Goal: Task Accomplishment & Management: Use online tool/utility

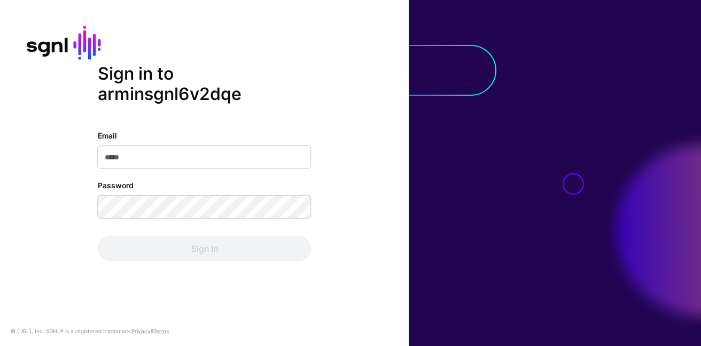
type input "**********"
click at [252, 251] on div "Sign In" at bounding box center [205, 249] width 214 height 26
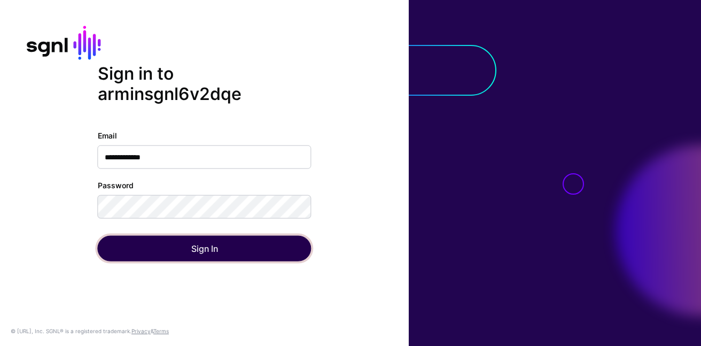
click at [252, 251] on button "Sign In" at bounding box center [205, 249] width 214 height 26
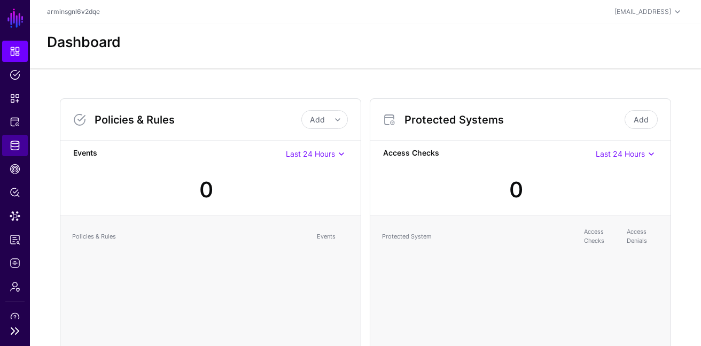
click at [22, 148] on link "Identity Data Fabric" at bounding box center [15, 145] width 26 height 21
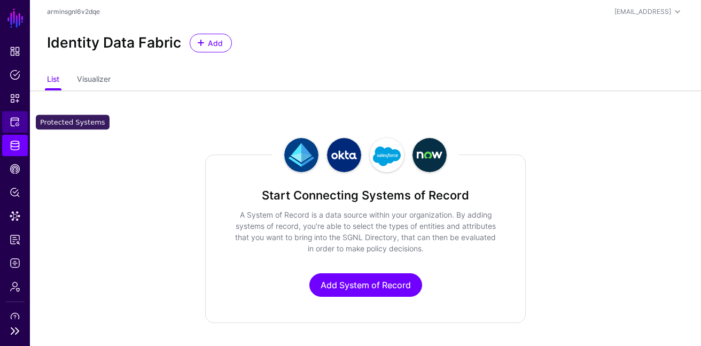
click at [4, 126] on link "Protected Systems" at bounding box center [15, 121] width 26 height 21
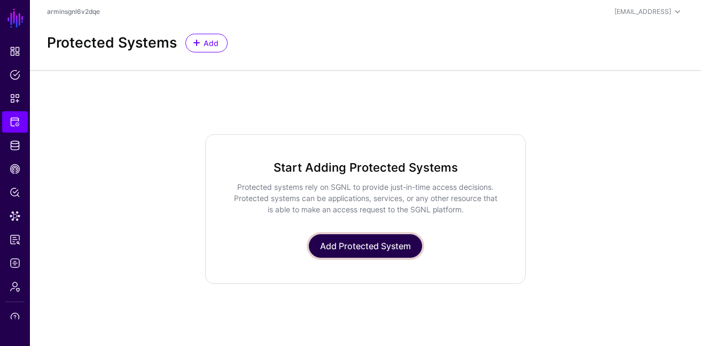
click at [341, 242] on link "Add Protected System" at bounding box center [365, 246] width 113 height 24
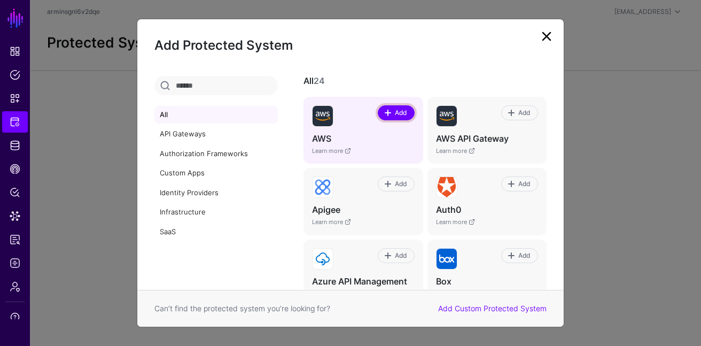
click at [398, 110] on span "Add" at bounding box center [400, 113] width 14 height 10
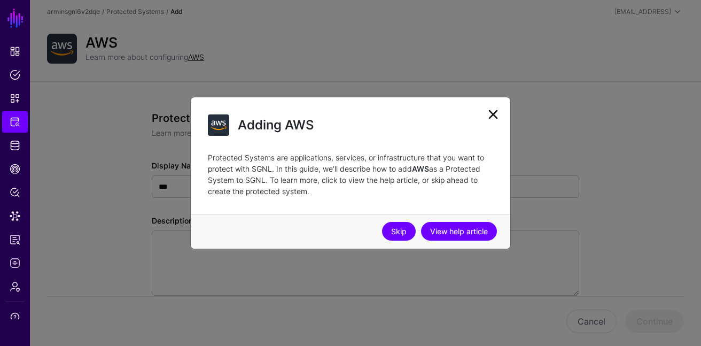
click at [407, 238] on link "Skip" at bounding box center [399, 231] width 34 height 19
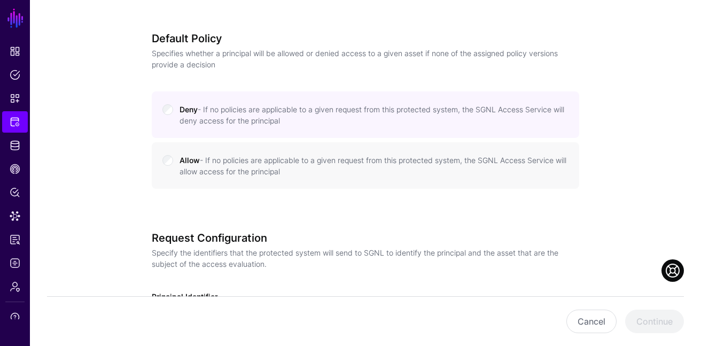
scroll to position [648, 0]
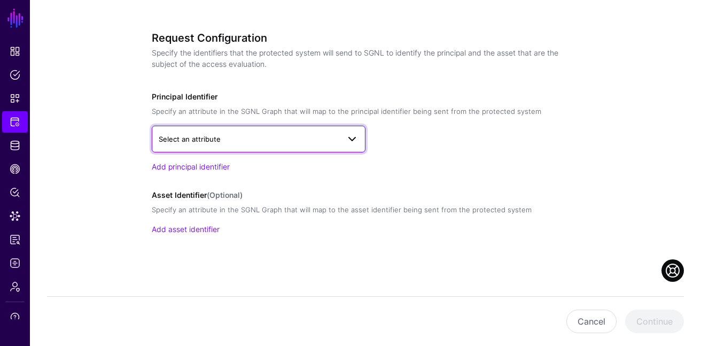
click at [291, 134] on span "Select an attribute" at bounding box center [249, 139] width 181 height 12
click at [305, 133] on span "Select an attribute" at bounding box center [259, 139] width 200 height 13
